Goal: Information Seeking & Learning: Learn about a topic

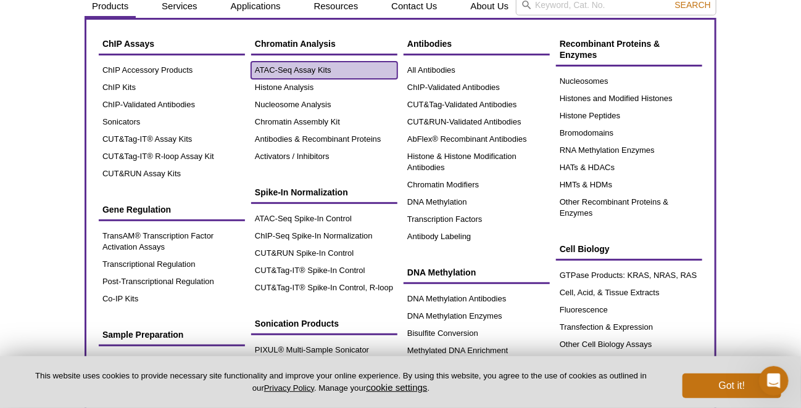
click at [276, 62] on link "ATAC-Seq Assay Kits" at bounding box center [324, 70] width 146 height 17
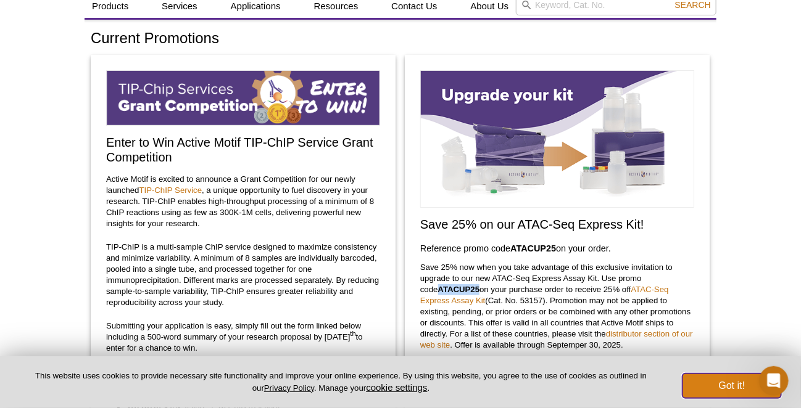
click at [726, 392] on button "Got it!" at bounding box center [731, 386] width 99 height 25
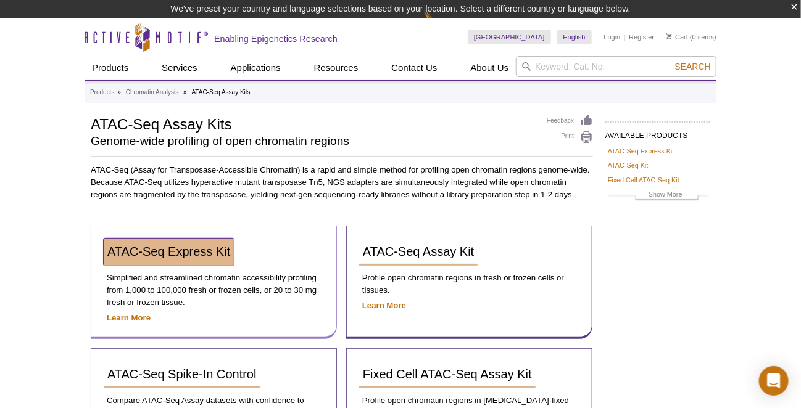
click at [171, 252] on span "ATAC-Seq Express Kit" at bounding box center [168, 252] width 123 height 14
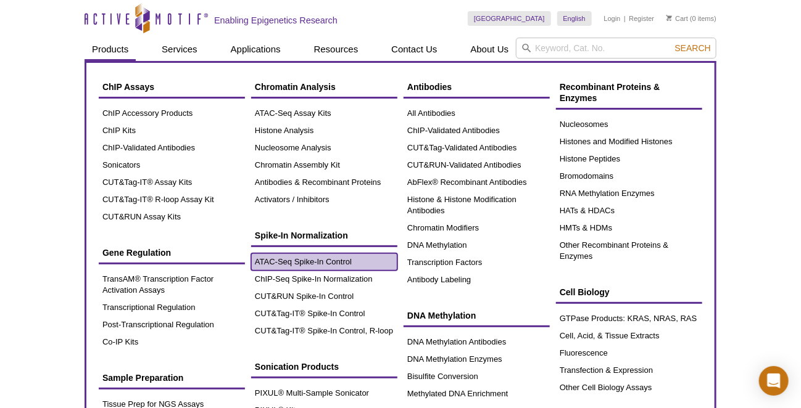
click at [314, 255] on link "ATAC-Seq Spike-In Control" at bounding box center [324, 262] width 146 height 17
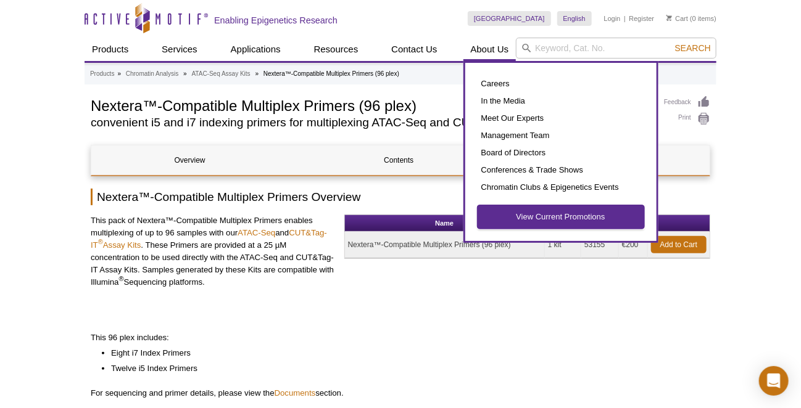
click at [551, 217] on link "View Current Promotions" at bounding box center [561, 216] width 167 height 23
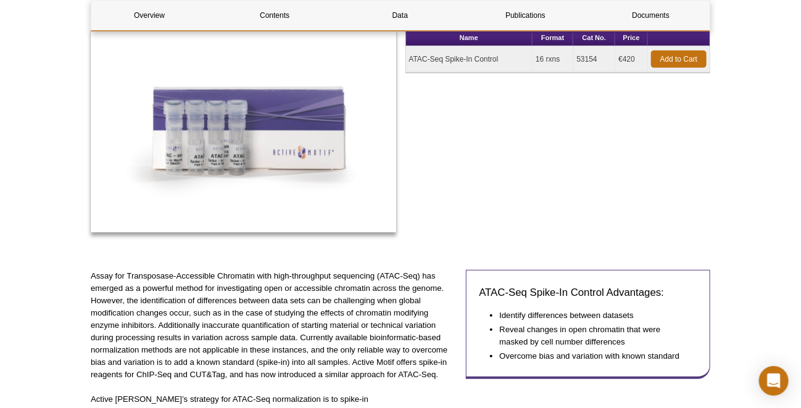
scroll to position [370, 0]
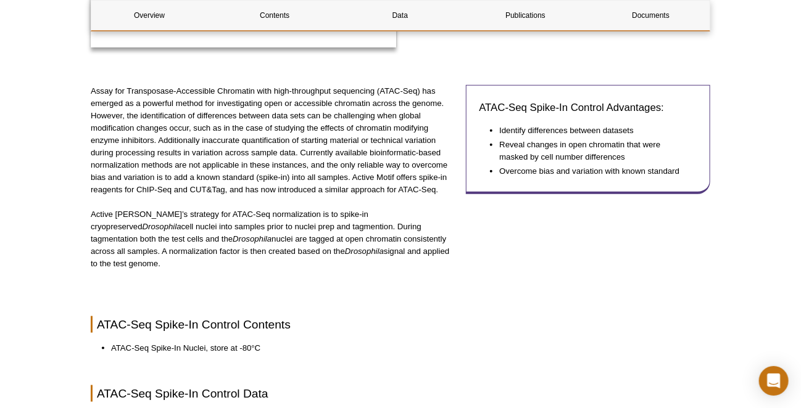
click at [155, 180] on p "Assay for Transposase-Accessible Chromatin with high-throughput sequencing (ATA…" at bounding box center [274, 140] width 366 height 111
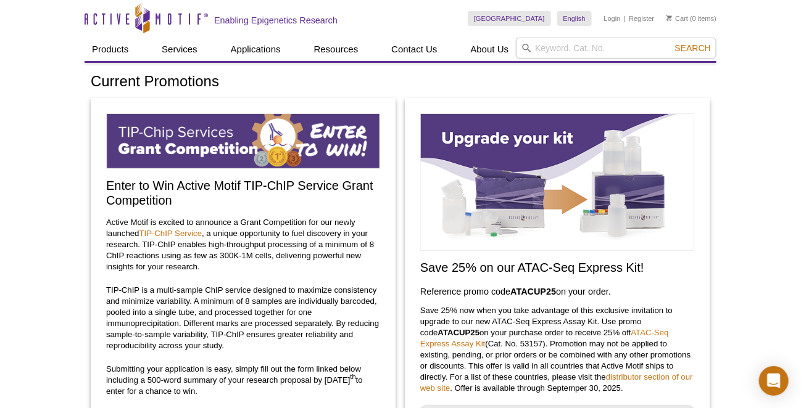
drag, startPoint x: 508, startPoint y: 201, endPoint x: 461, endPoint y: 191, distance: 47.9
click at [508, 201] on img at bounding box center [557, 183] width 274 height 138
click at [549, 261] on h2 "Save 25% on our ATAC-Seq Express Kit!" at bounding box center [557, 267] width 274 height 15
